Goal: Information Seeking & Learning: Learn about a topic

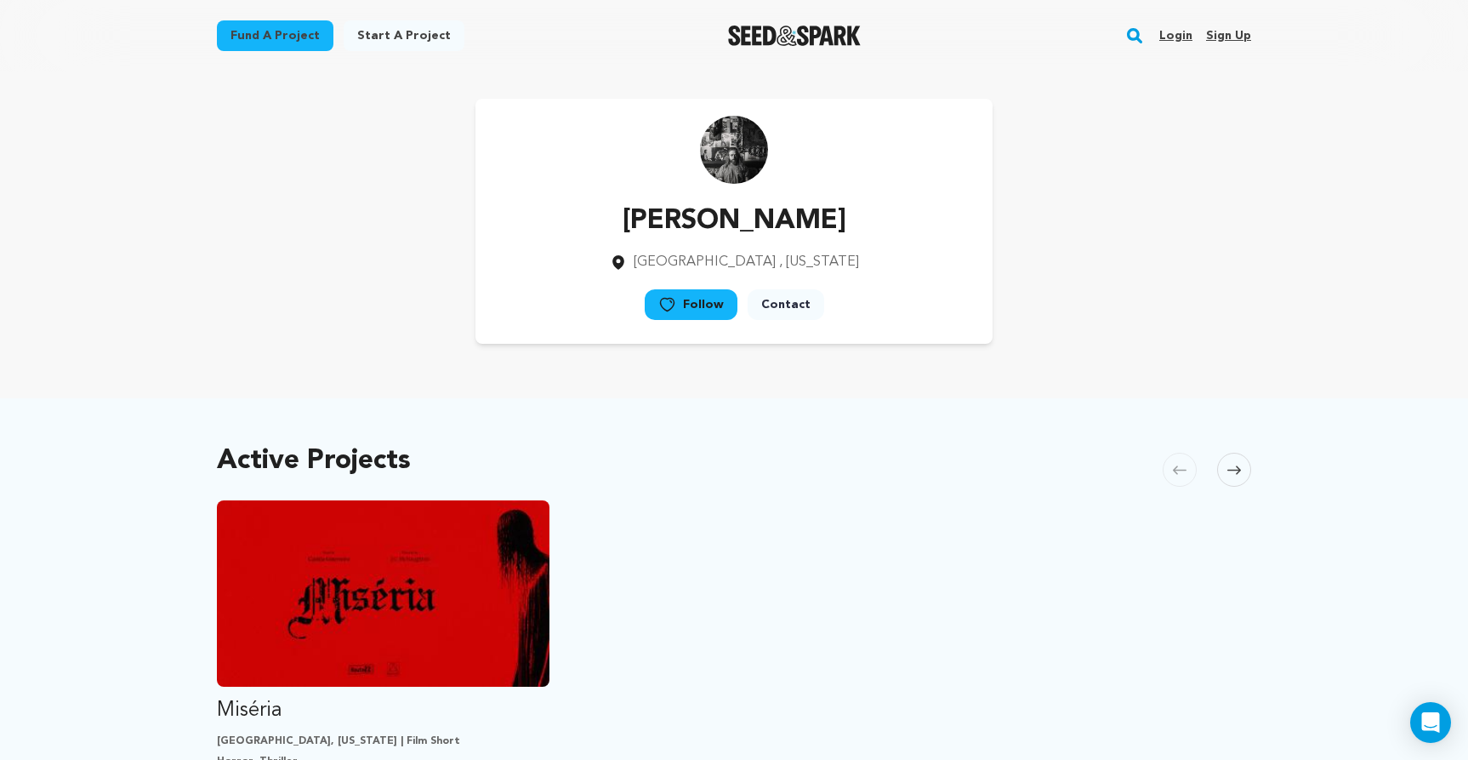
click at [1175, 34] on link "Login" at bounding box center [1175, 35] width 33 height 27
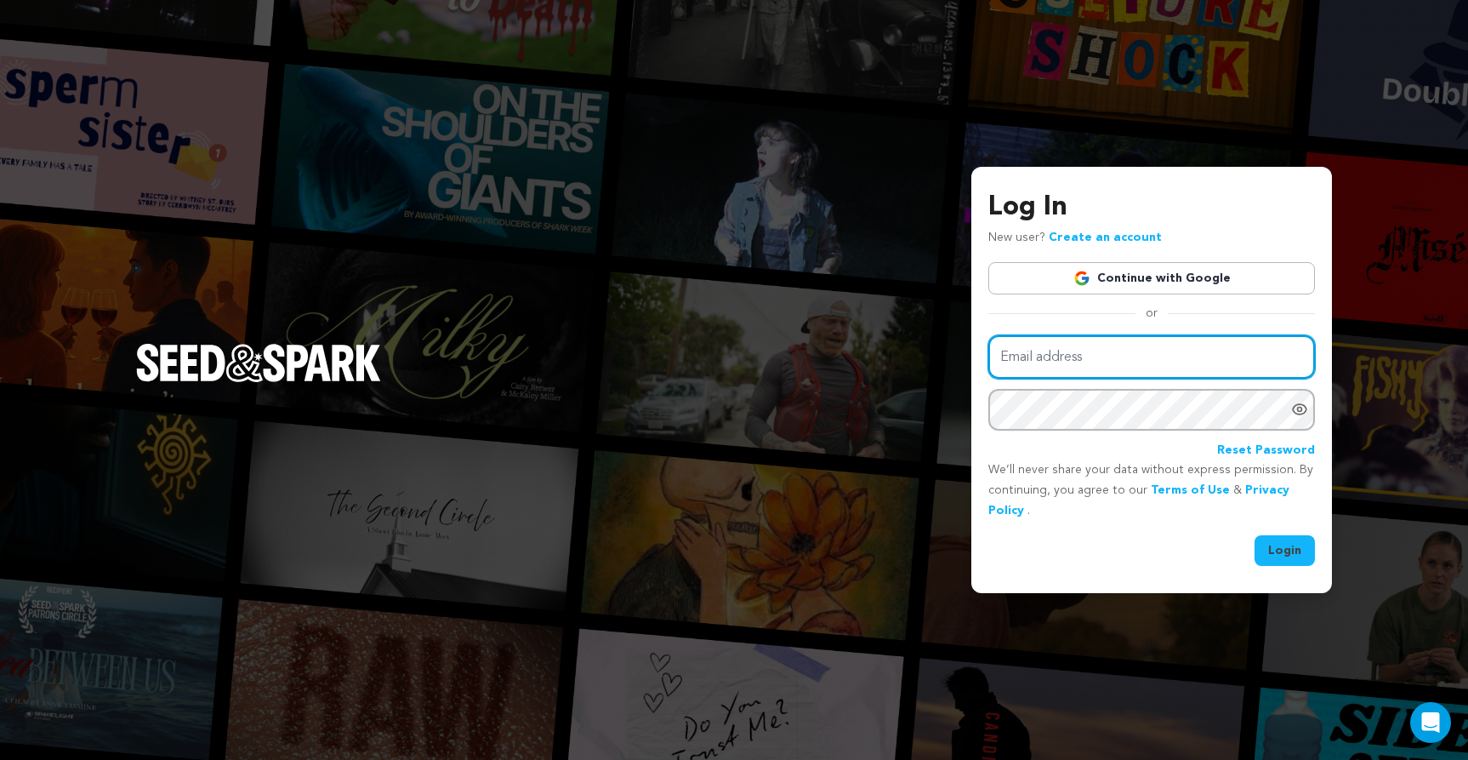
click at [1090, 364] on input "Email address" at bounding box center [1151, 356] width 327 height 43
type input "jordanmcnaughton82@gmail.com"
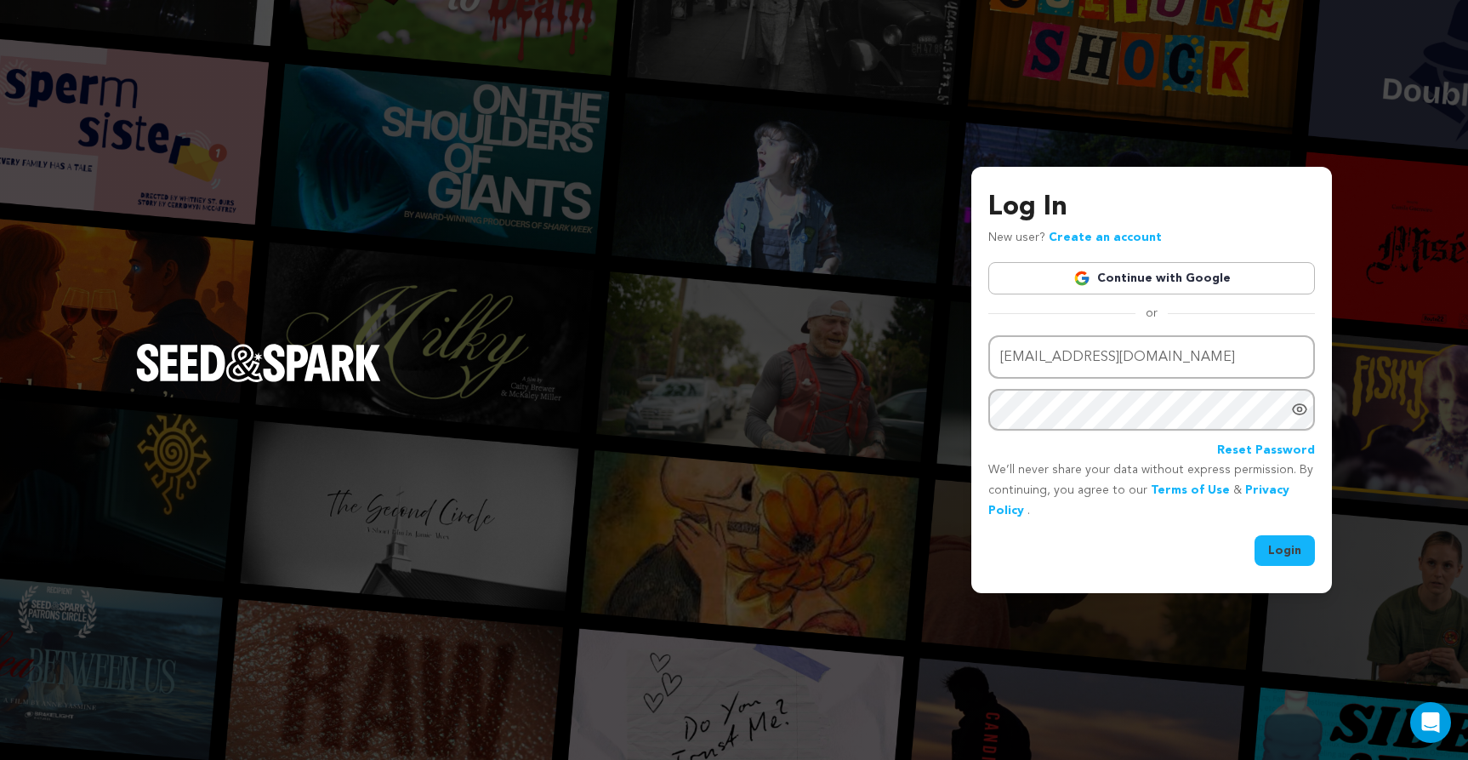
click at [1297, 541] on button "Login" at bounding box center [1285, 550] width 60 height 31
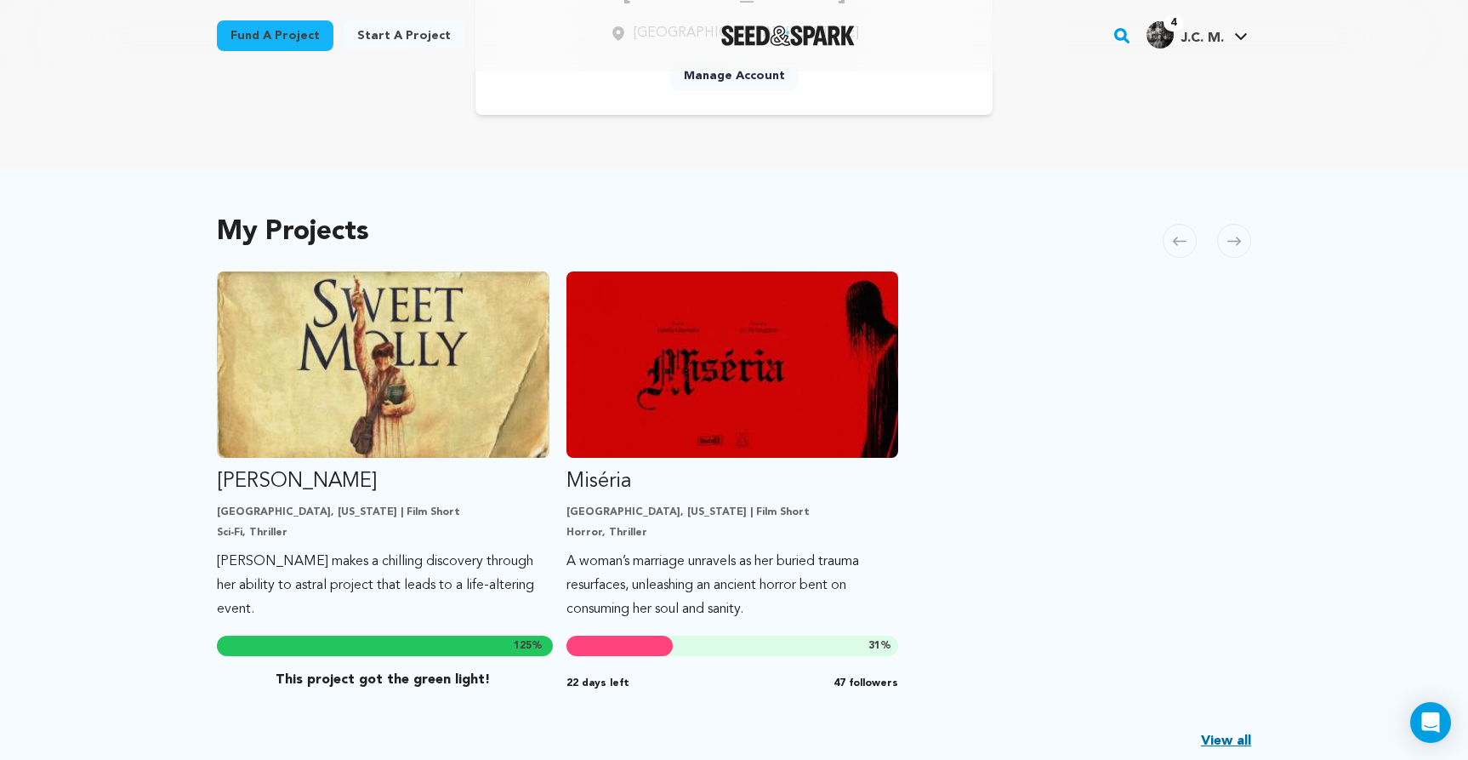
scroll to position [237, 0]
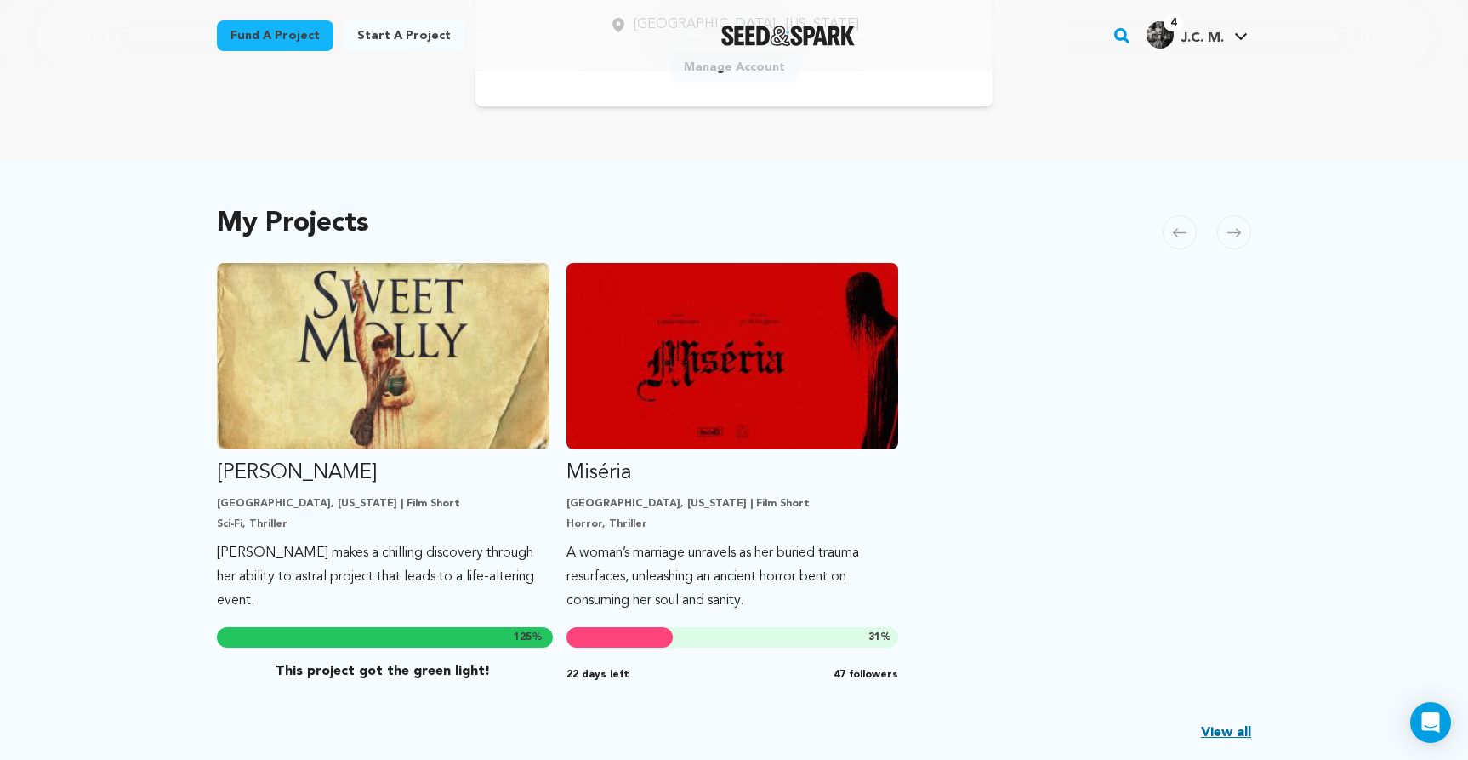
click at [697, 384] on img "Fund Miséria" at bounding box center [732, 356] width 333 height 186
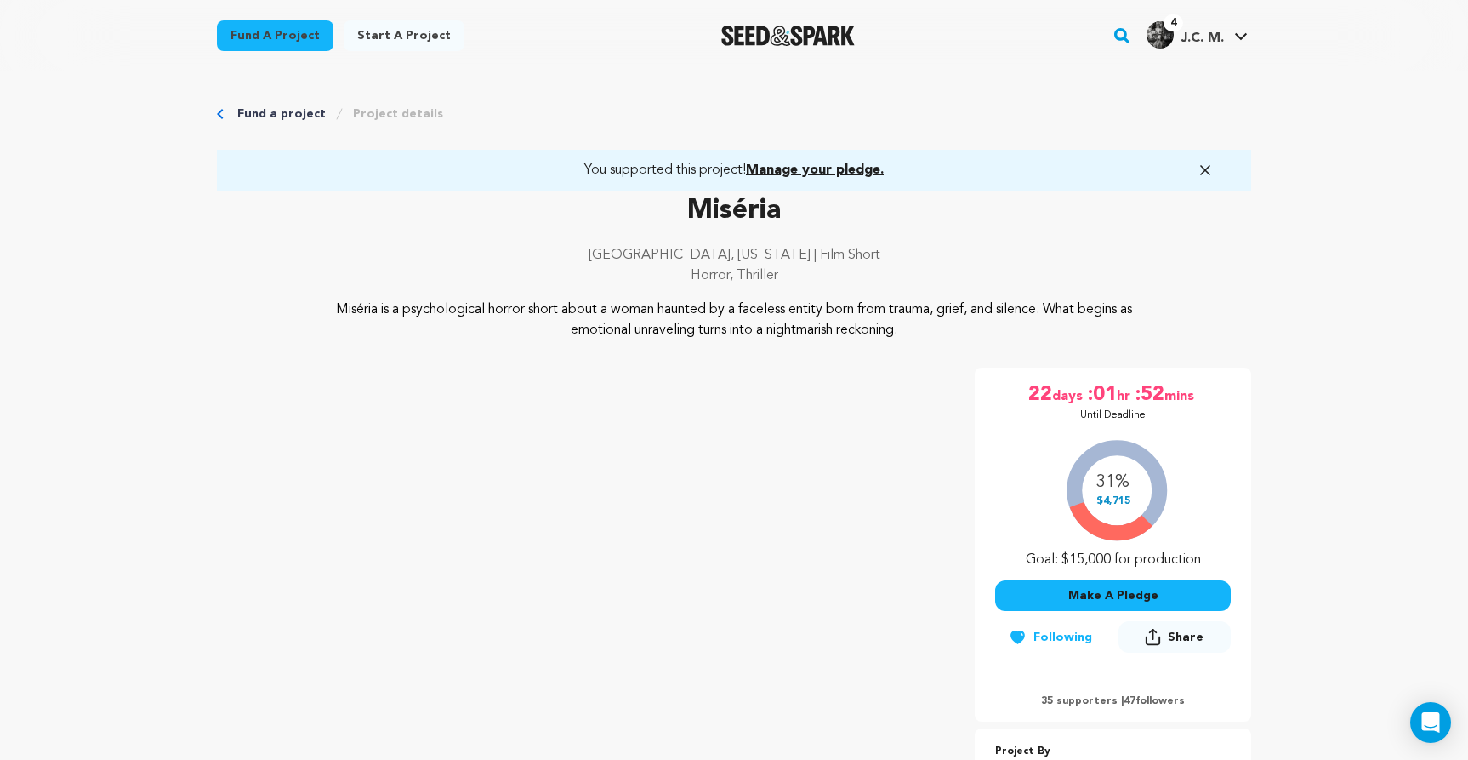
click at [1206, 172] on icon "button" at bounding box center [1205, 170] width 9 height 9
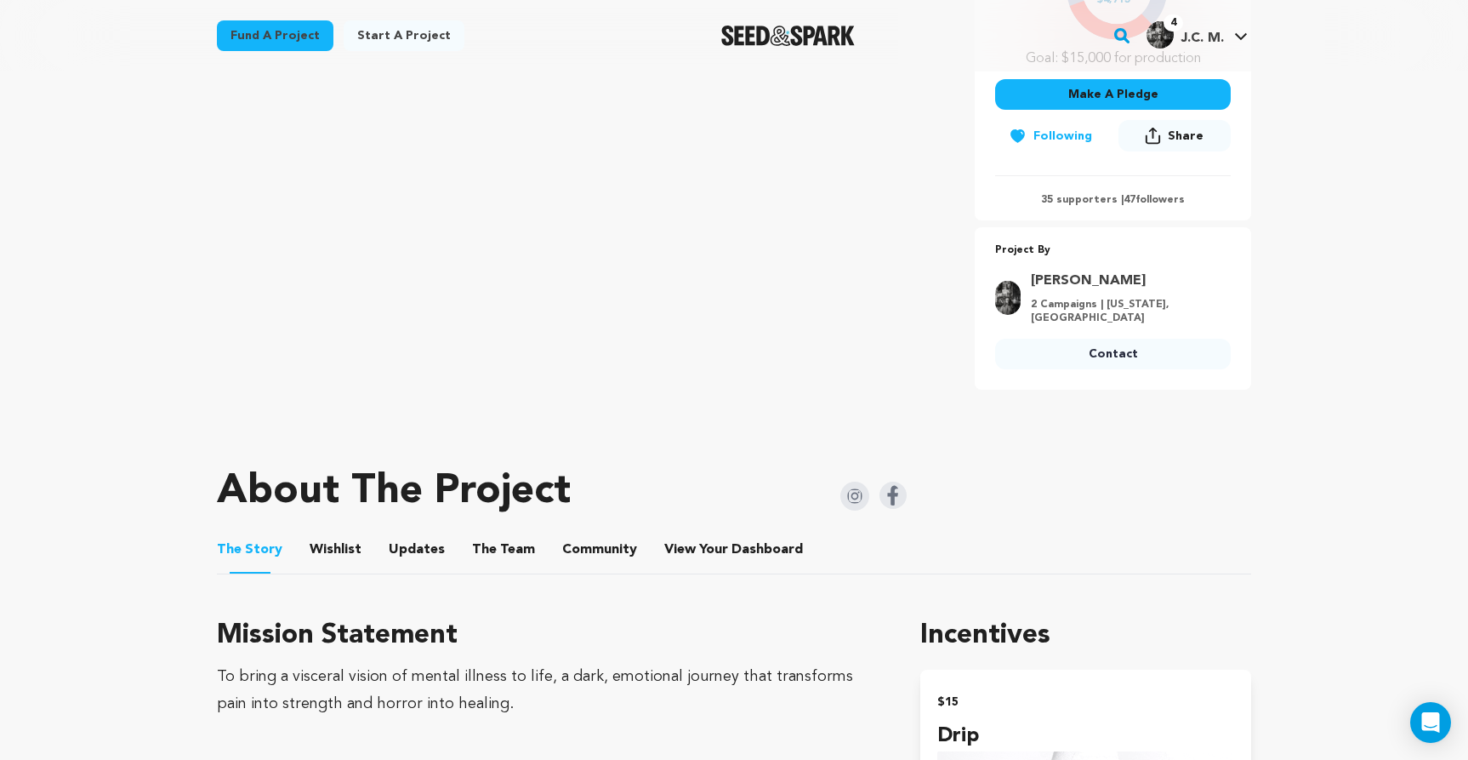
scroll to position [796, 0]
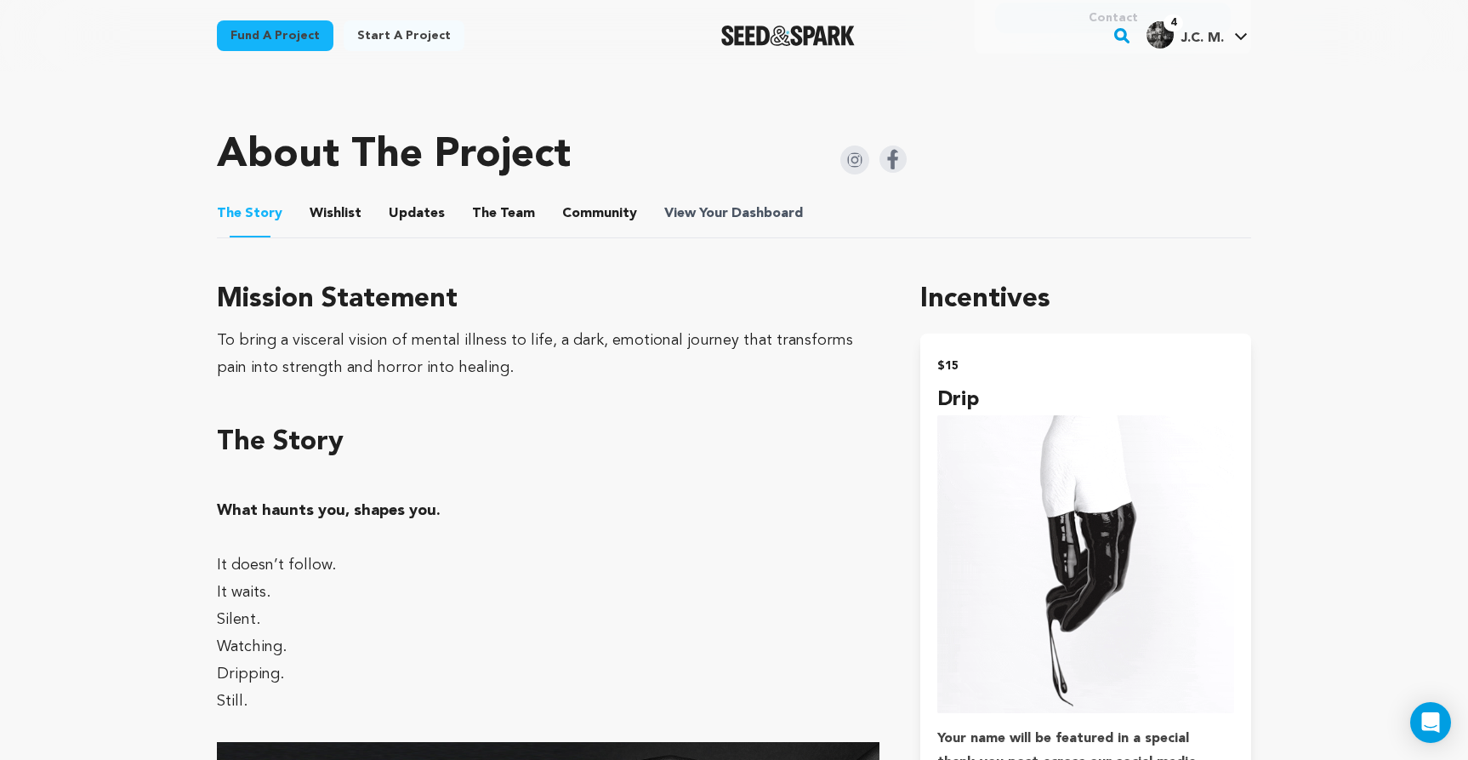
click at [714, 203] on span "View Your Dashboard" at bounding box center [735, 213] width 142 height 20
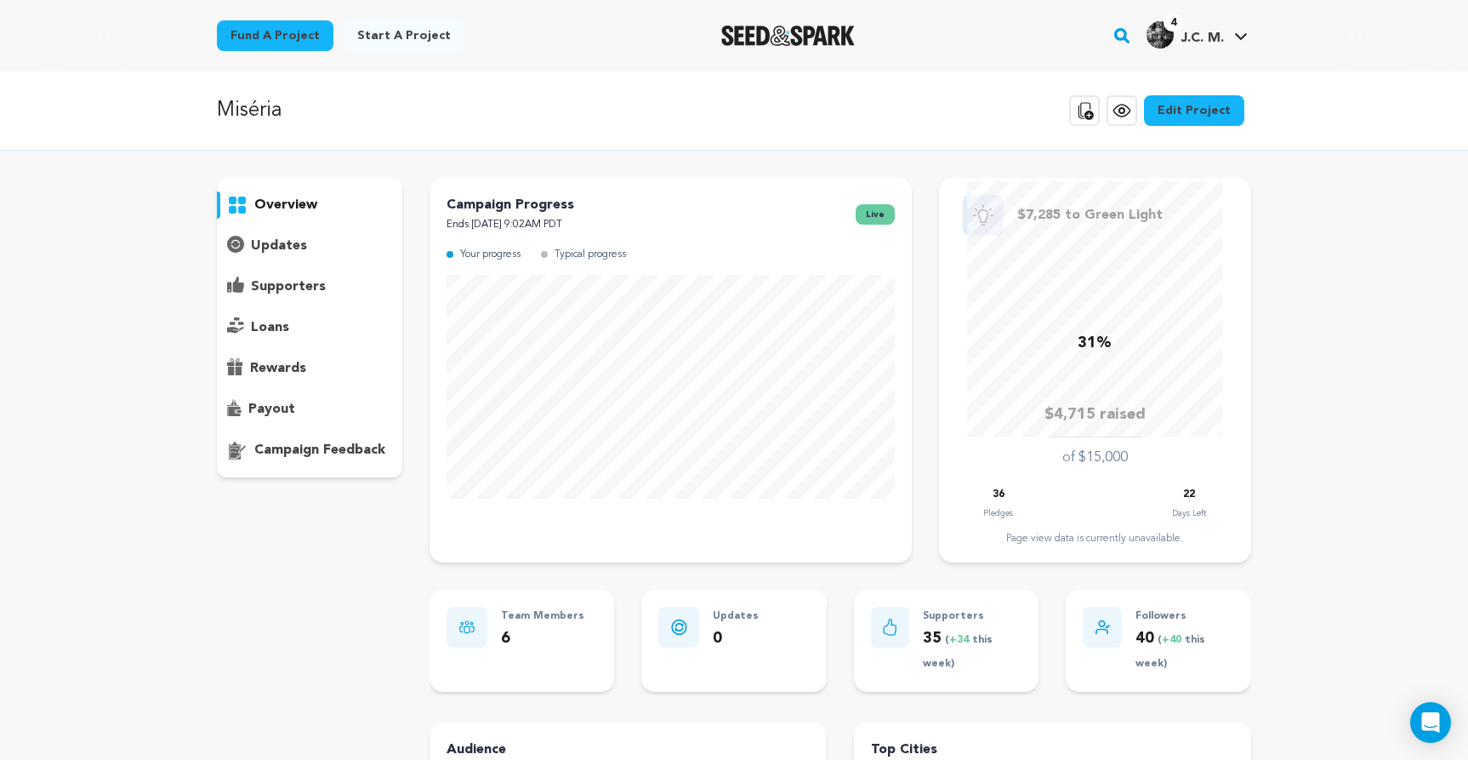
click at [272, 288] on p "supporters" at bounding box center [288, 286] width 75 height 20
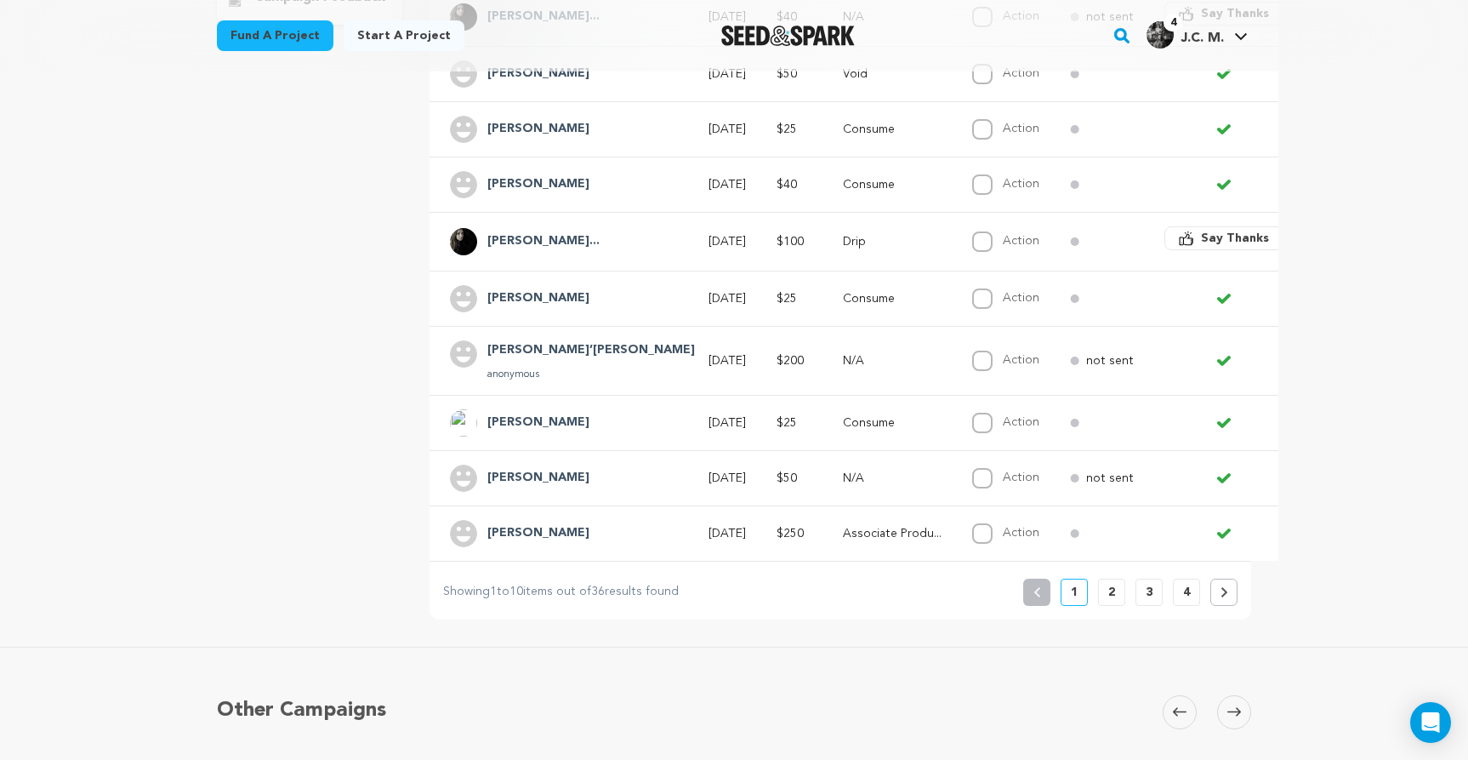
scroll to position [475, 0]
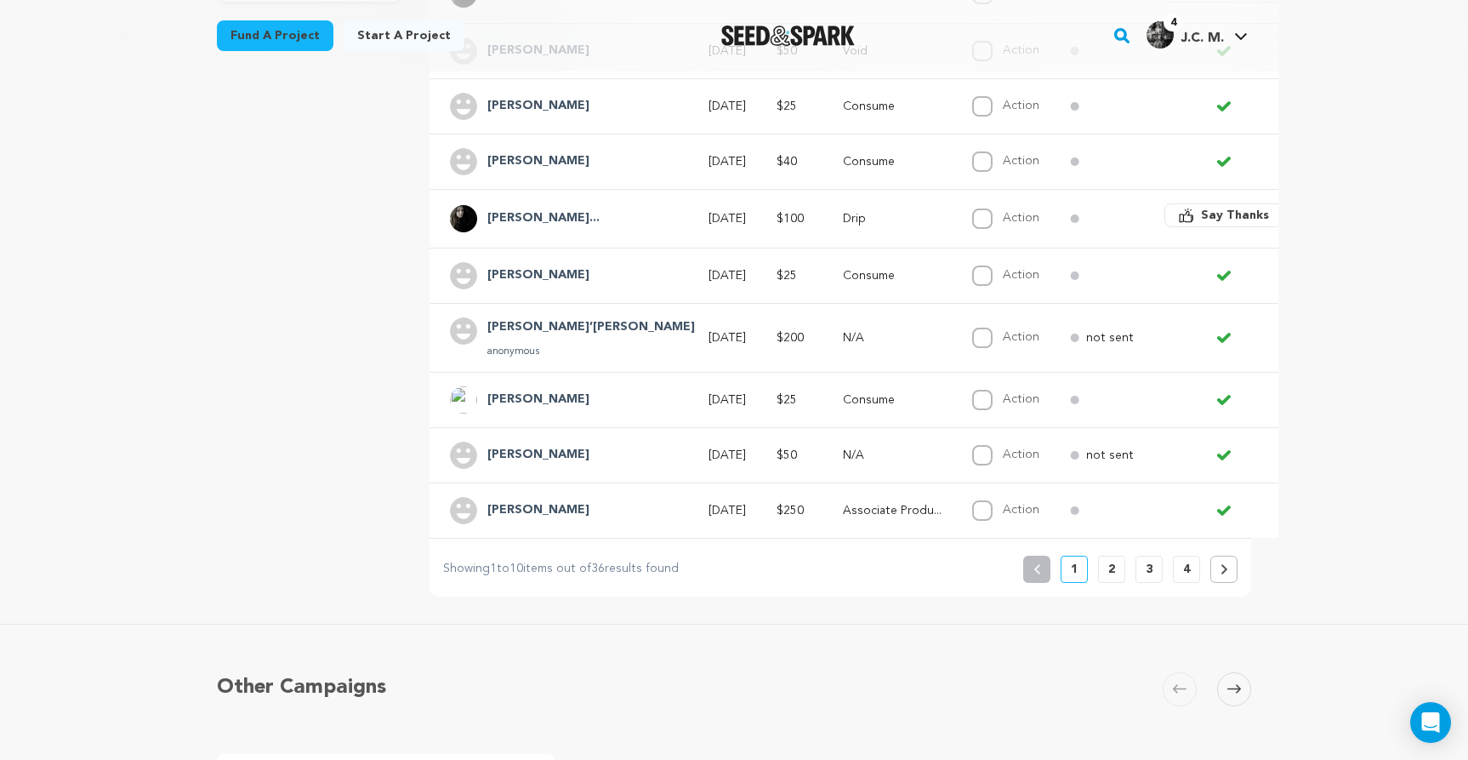
click at [1116, 561] on button "2" at bounding box center [1111, 568] width 27 height 27
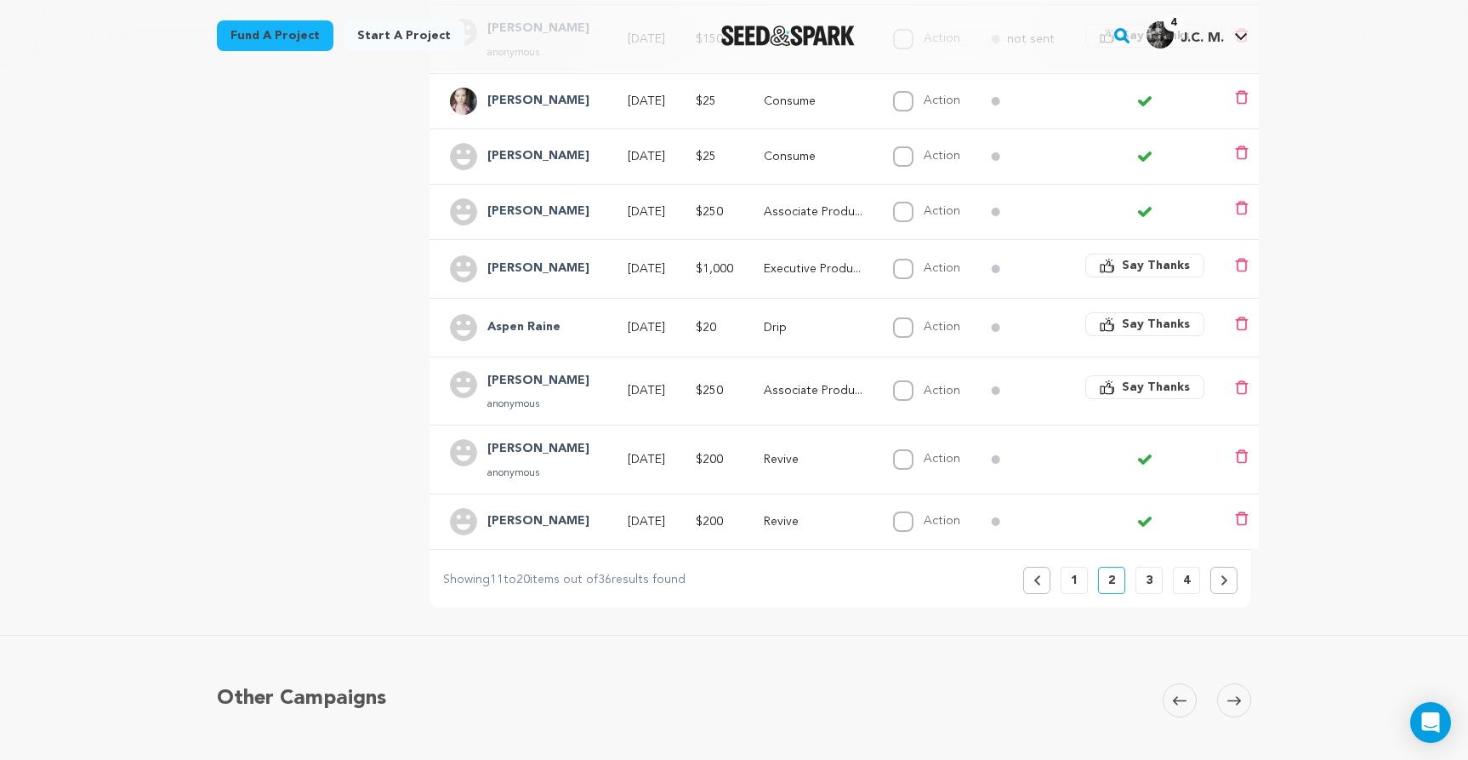
scroll to position [499, 0]
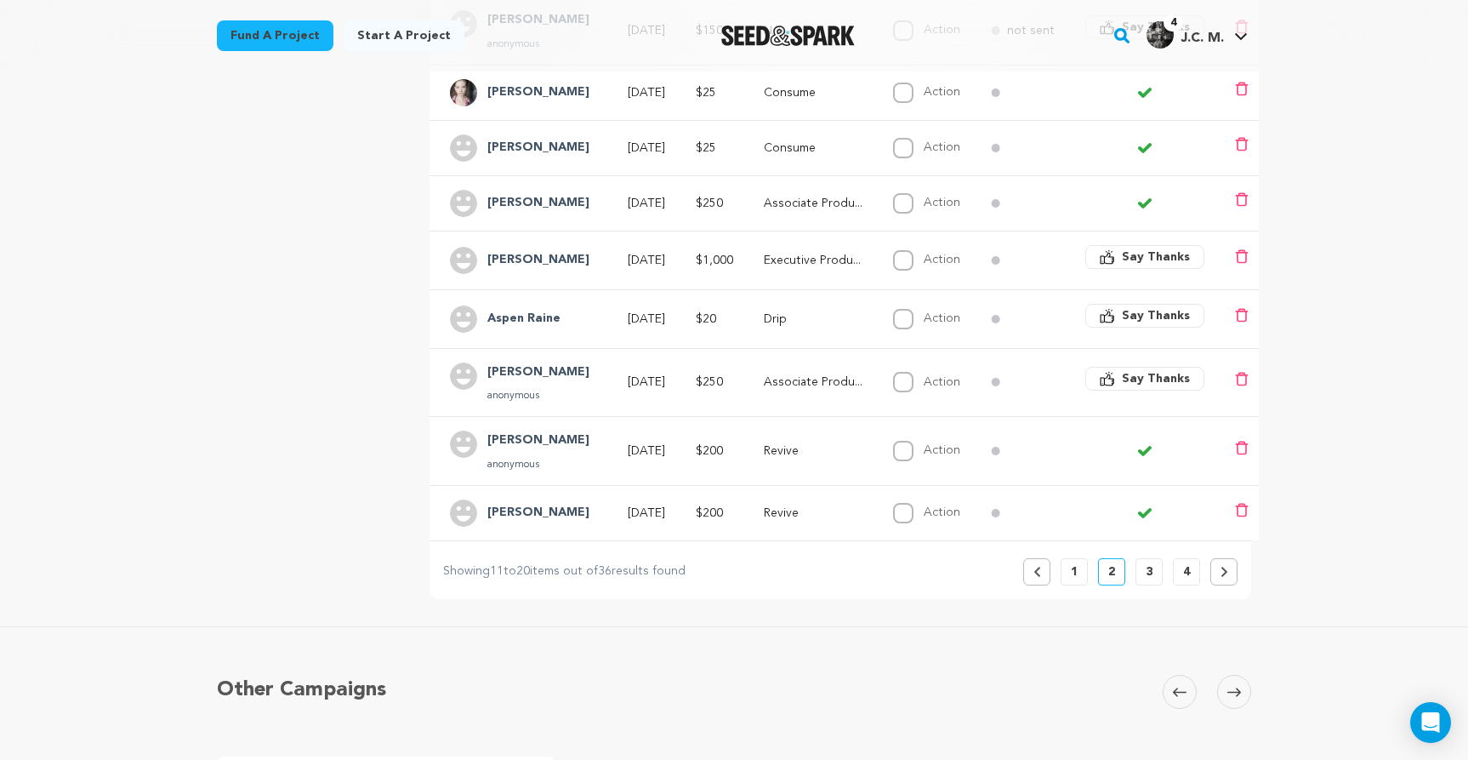
click at [1145, 563] on button "3" at bounding box center [1149, 571] width 27 height 27
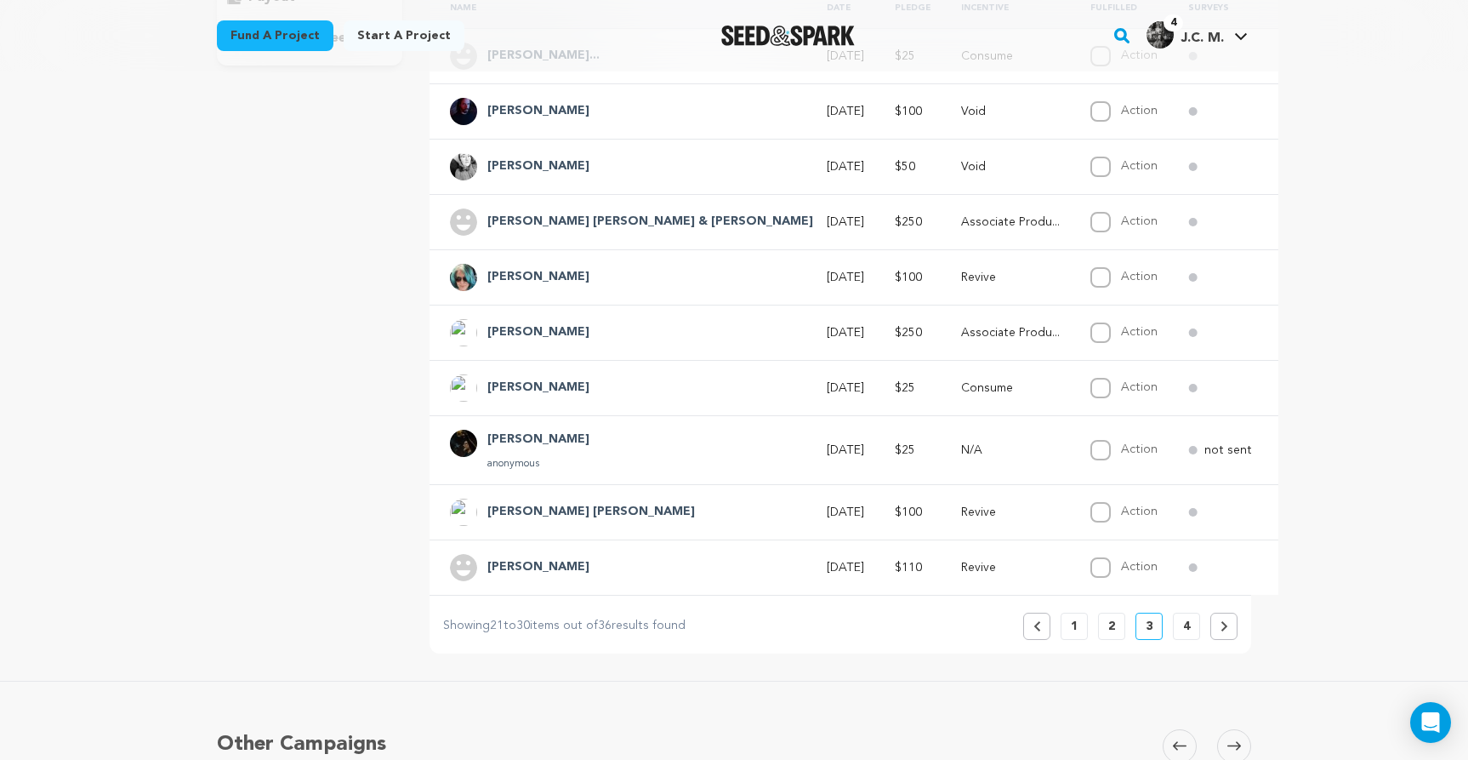
scroll to position [413, 0]
click at [1187, 616] on p "4" at bounding box center [1186, 624] width 7 height 17
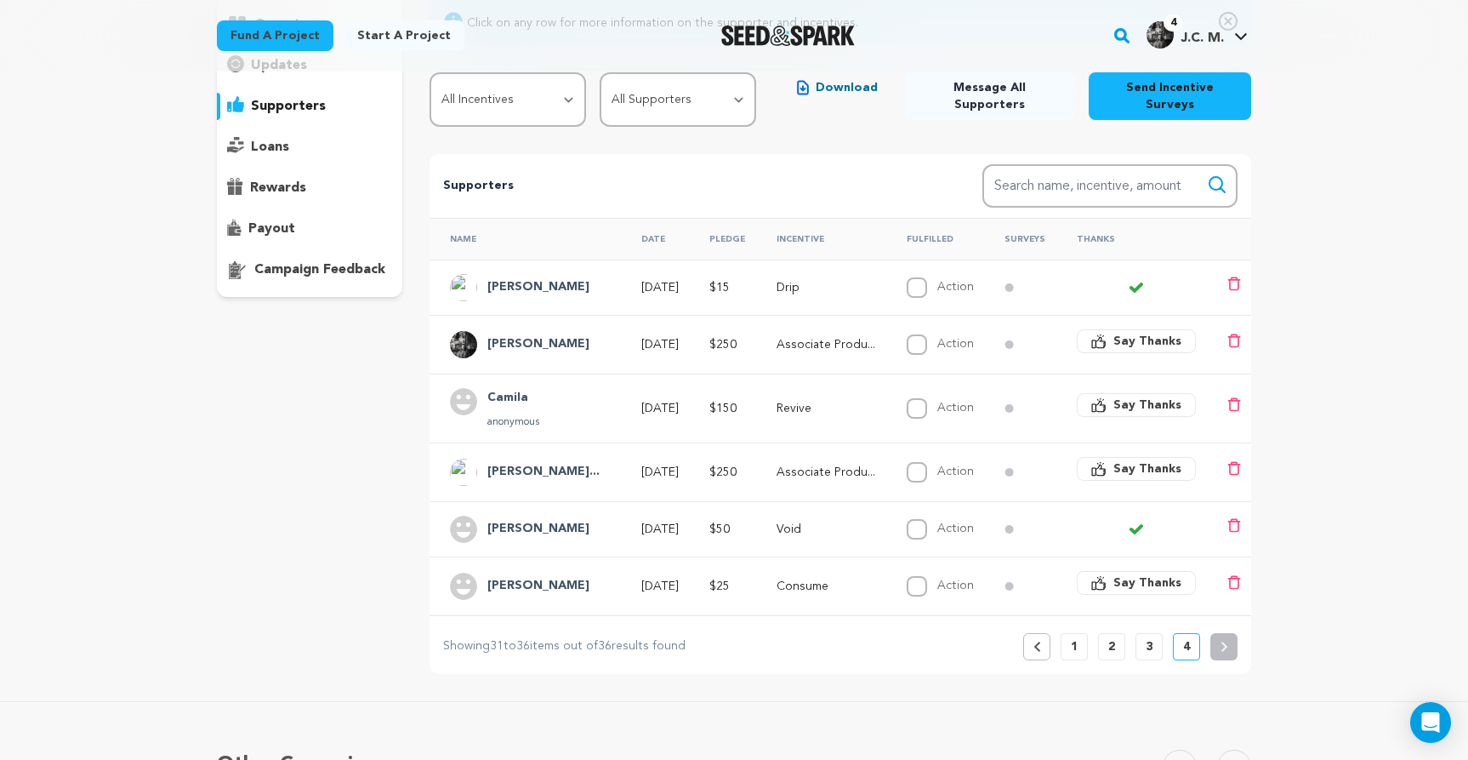
scroll to position [0, 0]
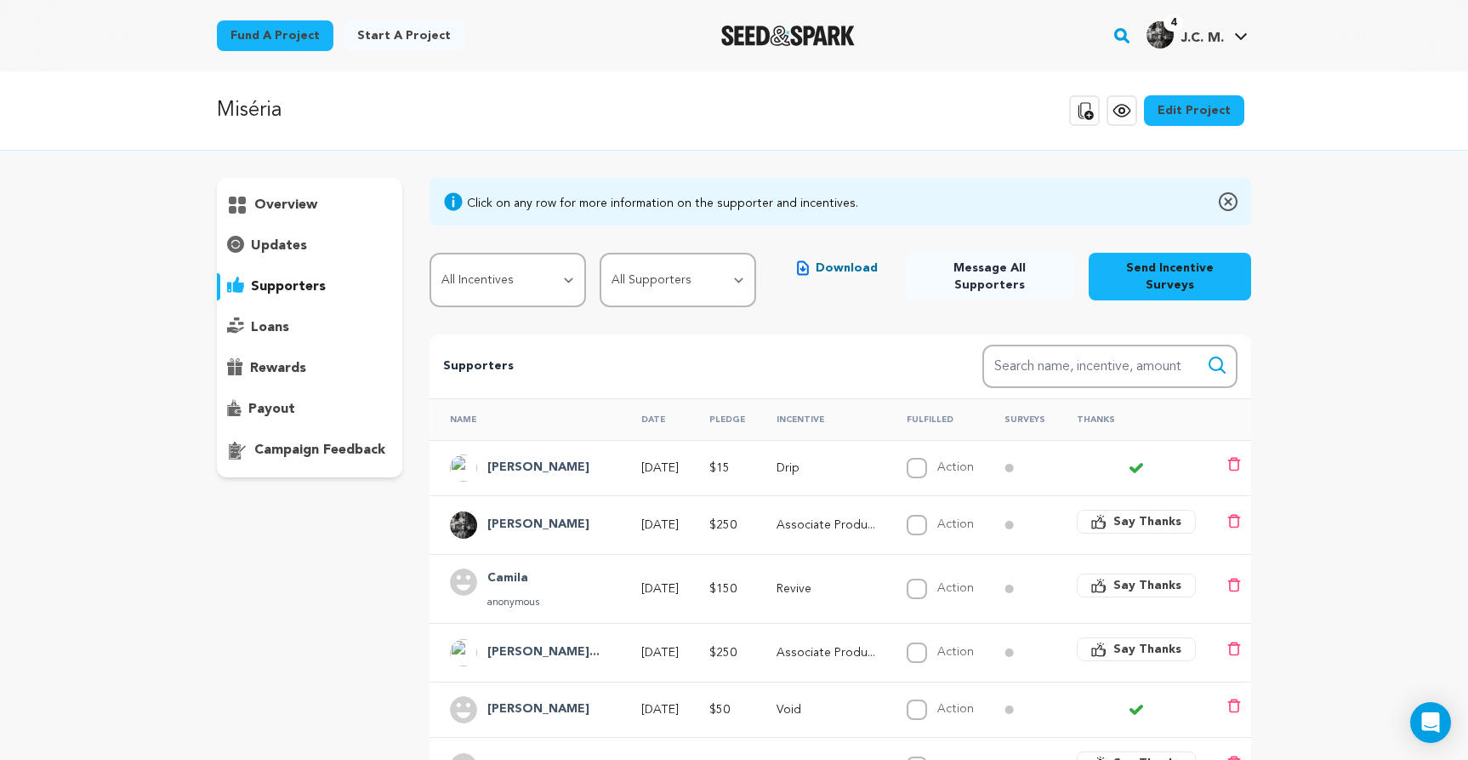
click at [274, 247] on p "updates" at bounding box center [279, 246] width 56 height 20
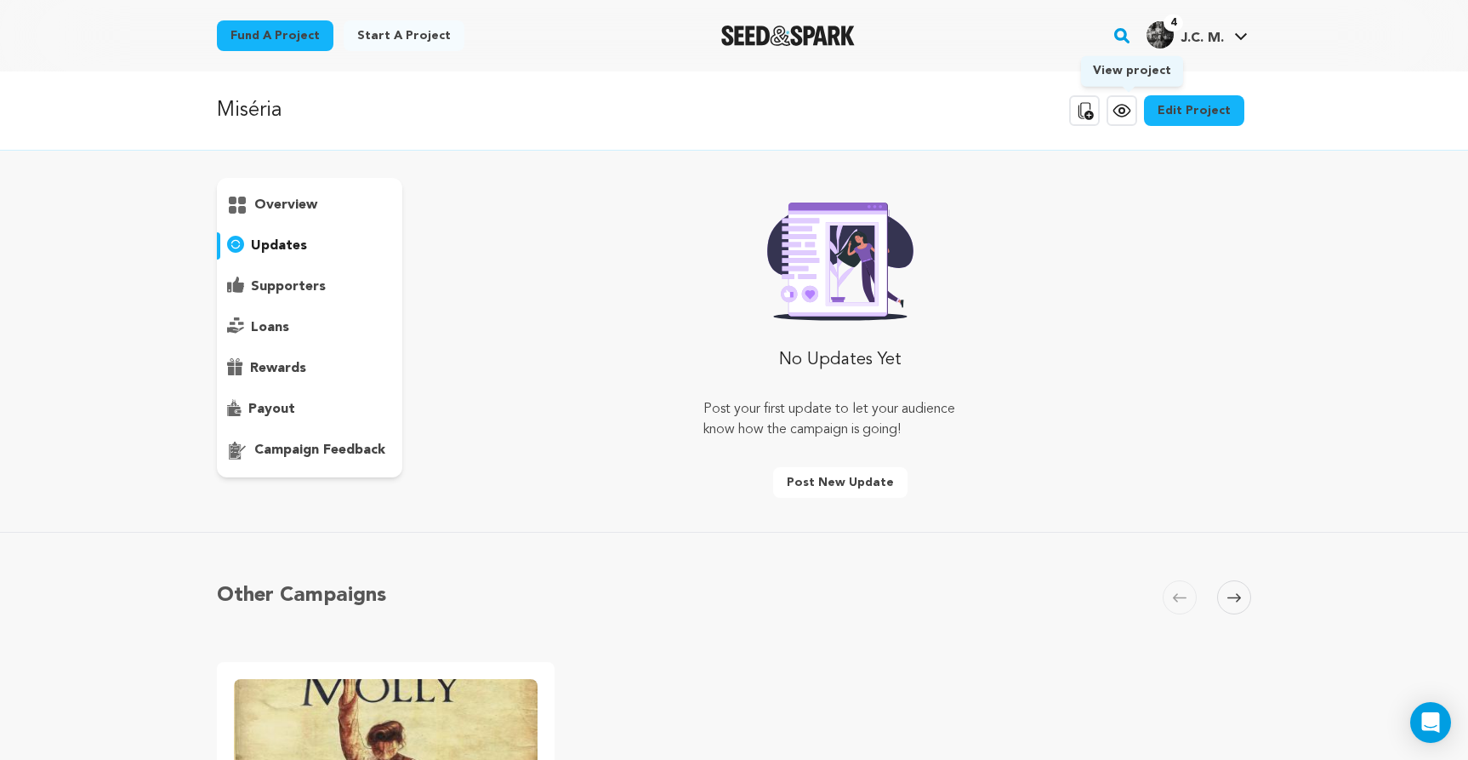
click at [1124, 110] on icon at bounding box center [1122, 110] width 20 height 20
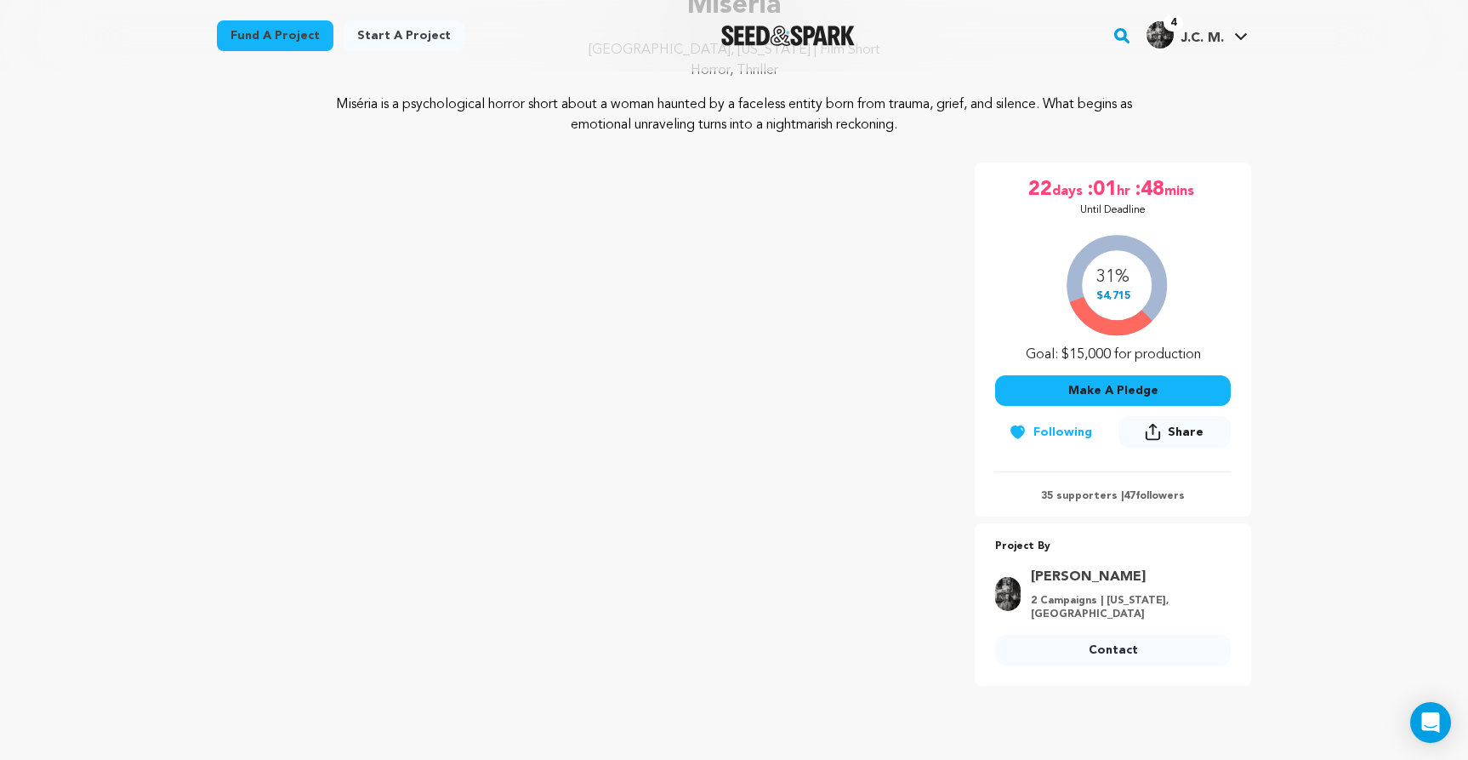
scroll to position [211, 0]
